Goal: Find specific page/section: Find specific page/section

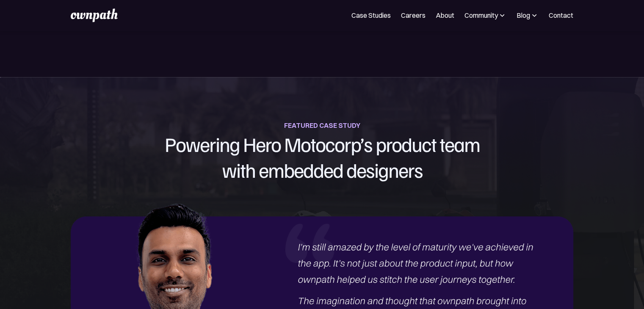
scroll to position [889, 0]
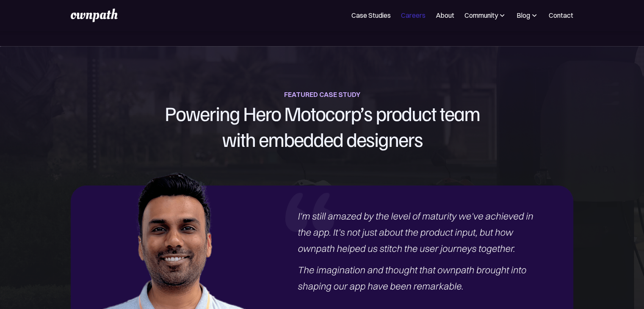
click at [407, 14] on link "Careers" at bounding box center [413, 15] width 25 height 10
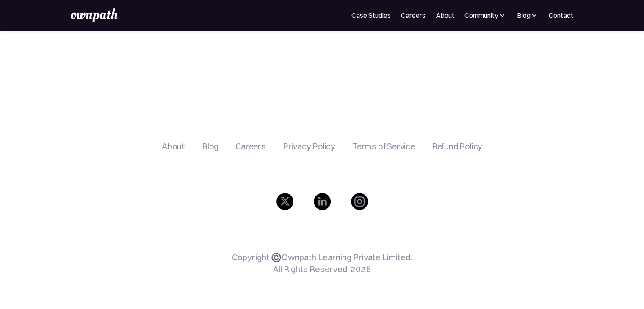
scroll to position [225, 0]
click at [175, 148] on div "About" at bounding box center [173, 146] width 23 height 10
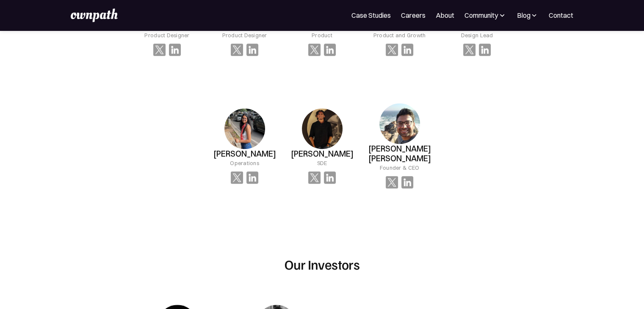
scroll to position [678, 0]
